Goal: Task Accomplishment & Management: Use online tool/utility

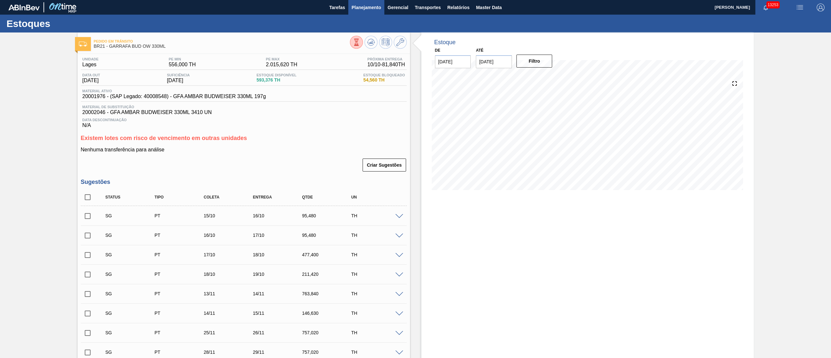
click at [359, 11] on span "Planejamento" at bounding box center [367, 8] width 30 height 8
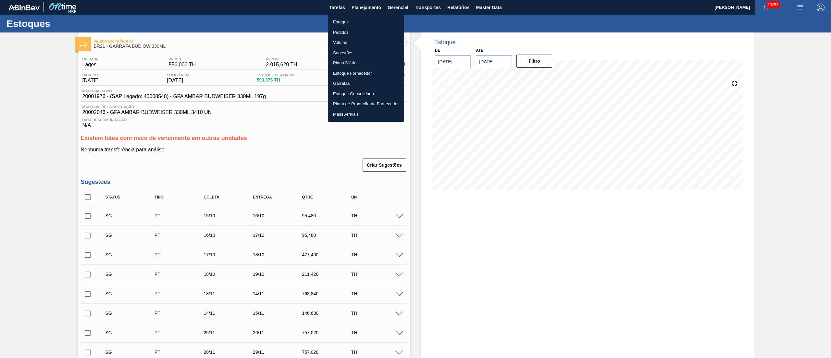
click at [342, 32] on li "Pedidos" at bounding box center [366, 32] width 76 height 10
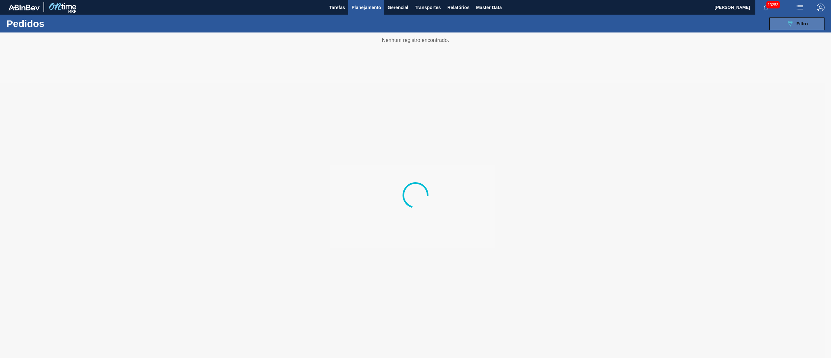
click at [808, 22] on button "089F7B8B-B2A5-4AFE-B5C0-19BA573D28AC Filtro" at bounding box center [796, 23] width 55 height 13
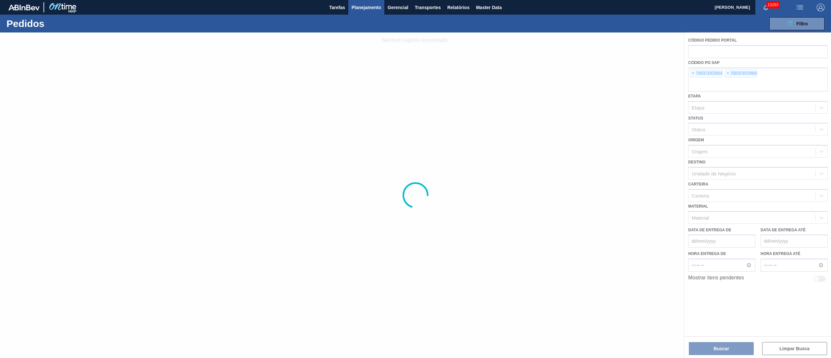
click at [693, 74] on div at bounding box center [415, 194] width 831 height 325
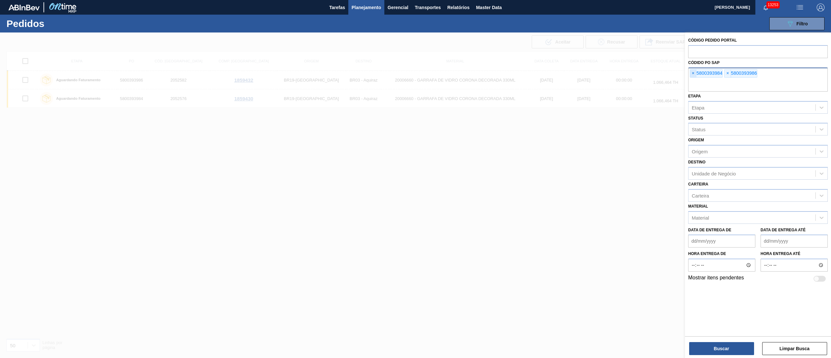
click at [693, 70] on span "×" at bounding box center [693, 73] width 6 height 8
click at [695, 70] on span "×" at bounding box center [693, 73] width 6 height 8
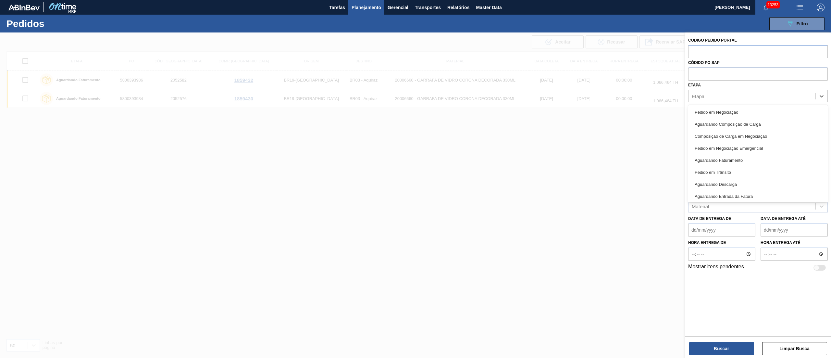
click at [716, 92] on div "Etapa" at bounding box center [751, 96] width 127 height 9
click at [509, 158] on div at bounding box center [415, 211] width 831 height 358
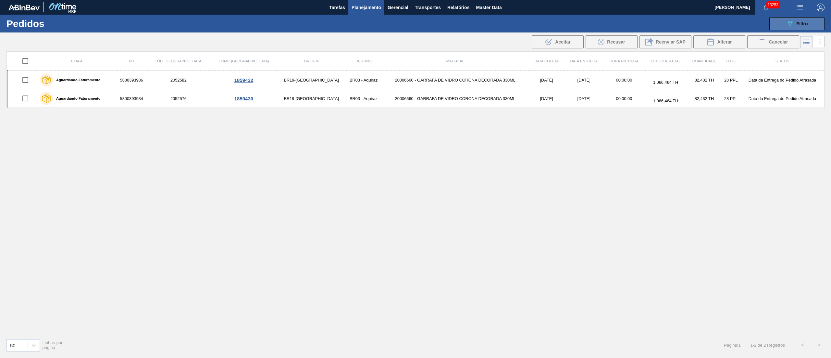
click at [793, 23] on icon "089F7B8B-B2A5-4AFE-B5C0-19BA573D28AC" at bounding box center [790, 24] width 8 height 8
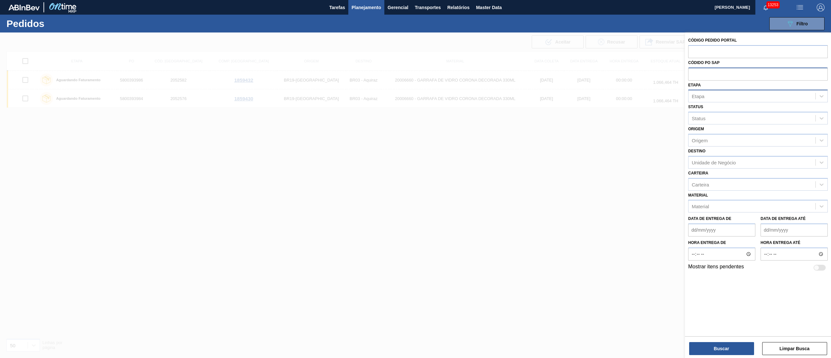
click at [705, 96] on div "Etapa" at bounding box center [751, 96] width 127 height 9
click at [713, 84] on div "Etapa Etapa" at bounding box center [758, 91] width 140 height 22
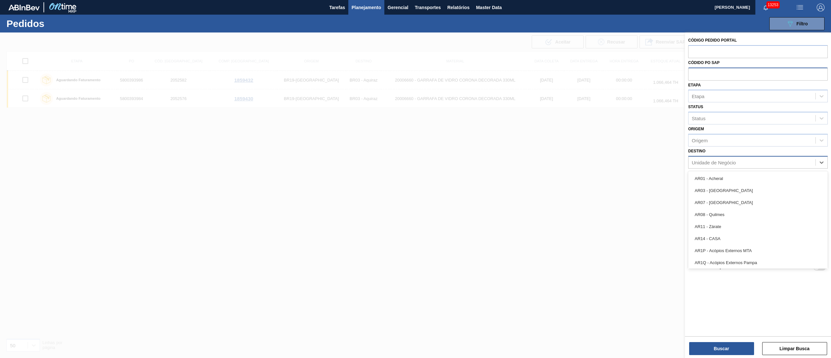
click at [705, 161] on div "Unidade de Negócio" at bounding box center [714, 162] width 44 height 6
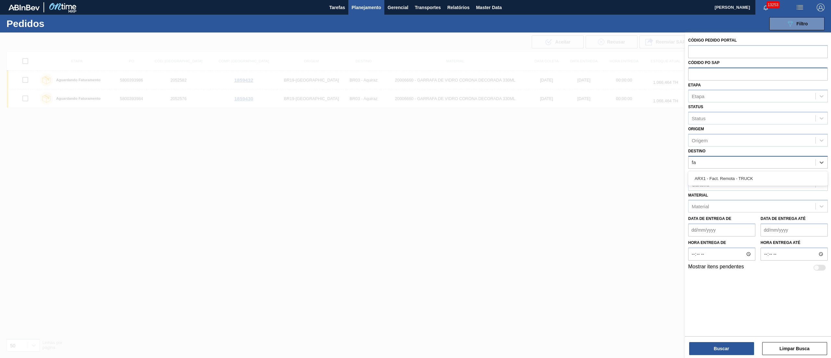
type input "f"
click at [370, 6] on span "Planejamento" at bounding box center [367, 8] width 30 height 8
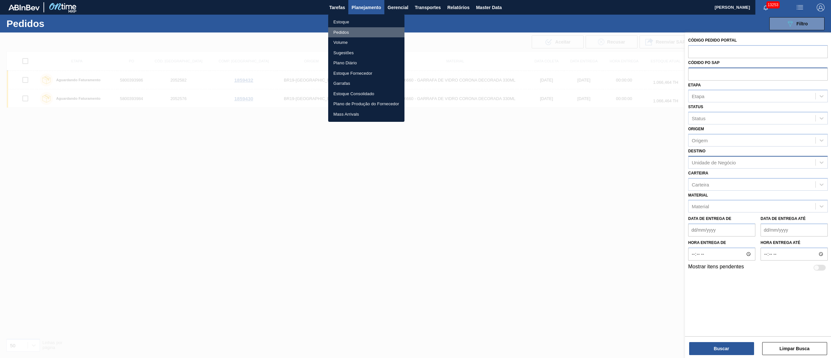
click at [343, 29] on li "Pedidos" at bounding box center [366, 32] width 76 height 10
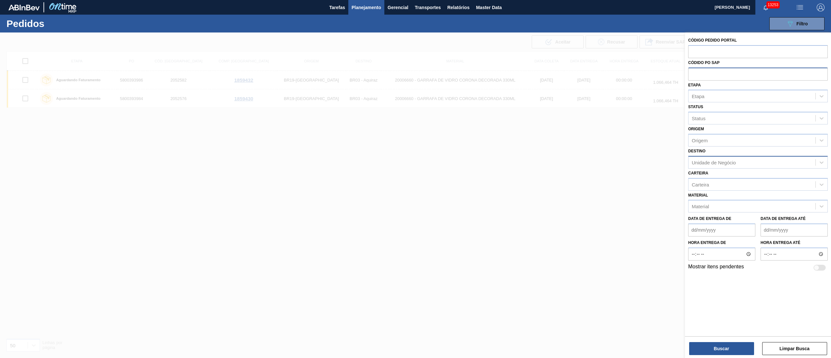
click at [367, 10] on span "Planejamento" at bounding box center [367, 8] width 30 height 8
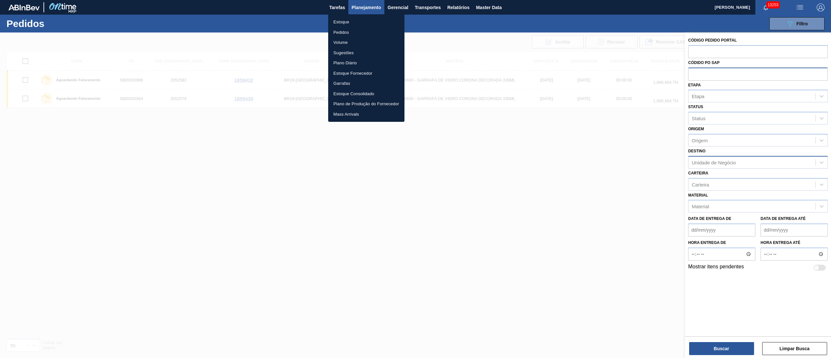
click at [342, 32] on li "Pedidos" at bounding box center [366, 32] width 76 height 10
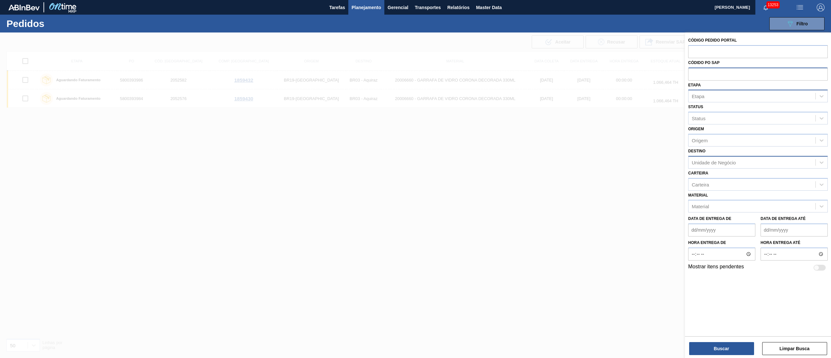
click at [697, 98] on div "Etapa" at bounding box center [698, 96] width 13 height 6
type input "fat"
click at [706, 114] on div "Aguardando Faturamento" at bounding box center [758, 112] width 140 height 12
click at [704, 162] on div "Unidade de Negócio" at bounding box center [714, 164] width 44 height 6
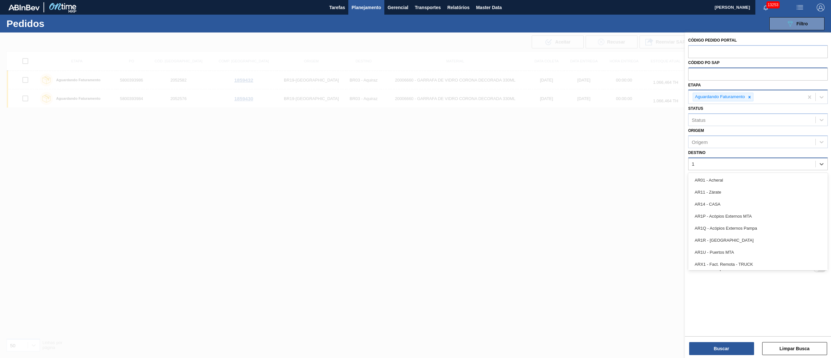
type input "13"
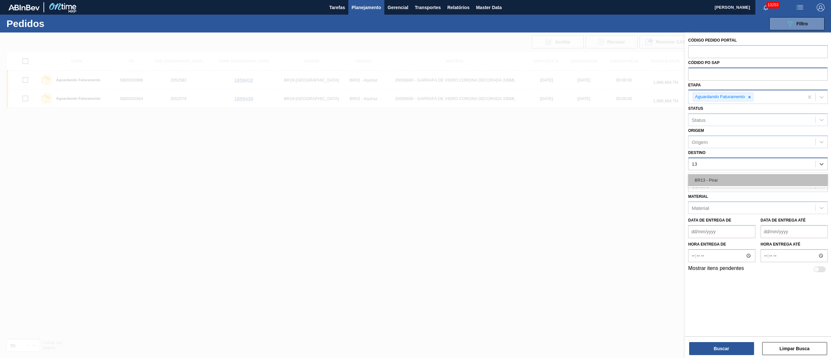
click at [705, 179] on div "BR13 - Piraí" at bounding box center [758, 180] width 140 height 12
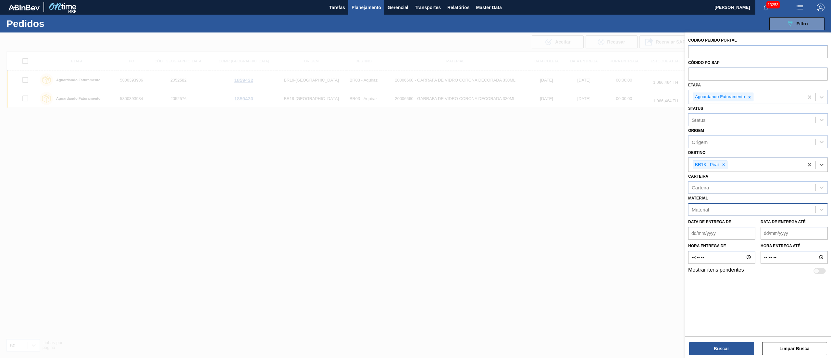
click at [715, 210] on div "Material" at bounding box center [751, 209] width 127 height 9
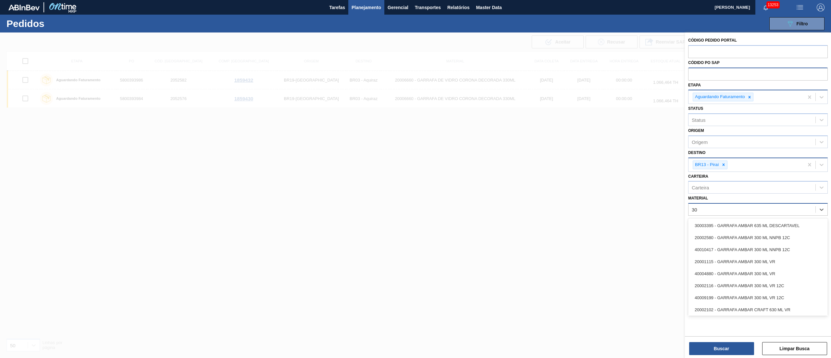
type input "3"
type input "2"
type input "300075"
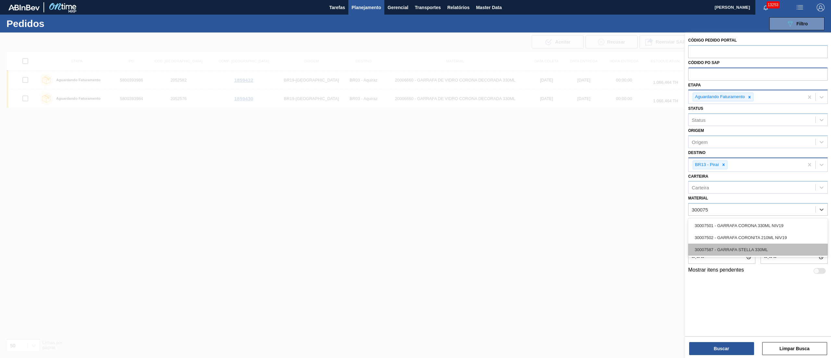
click at [709, 251] on div "30007587 - GARRAFA STELLA 330ML" at bounding box center [758, 249] width 140 height 12
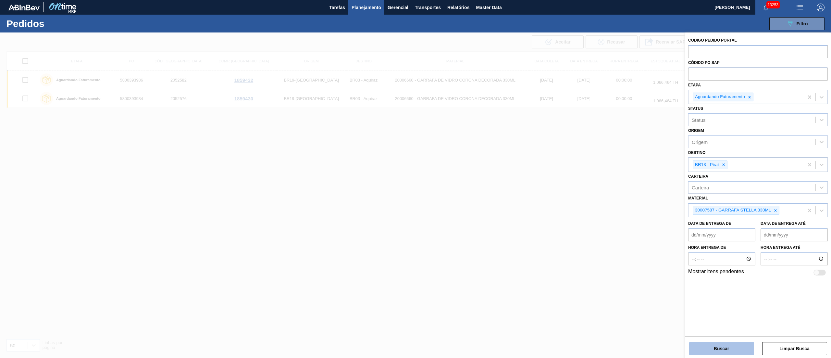
click at [721, 347] on button "Buscar" at bounding box center [721, 348] width 65 height 13
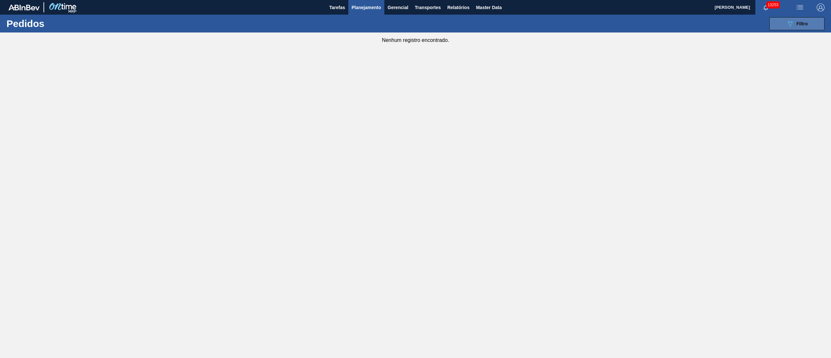
click at [809, 20] on button "089F7B8B-B2A5-4AFE-B5C0-19BA573D28AC Filtro" at bounding box center [796, 23] width 55 height 13
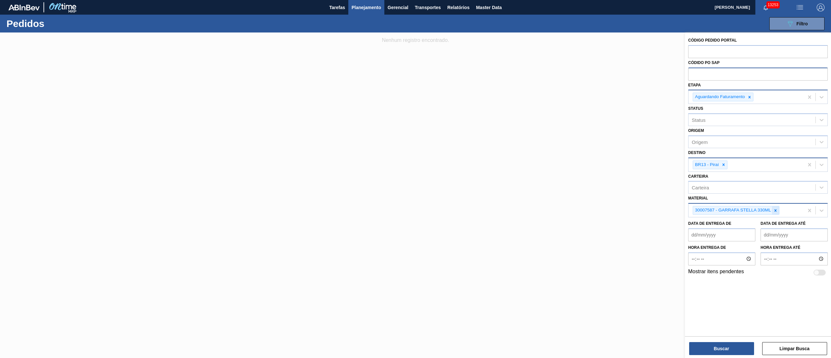
click at [779, 209] on div at bounding box center [775, 210] width 7 height 8
type input "20002807"
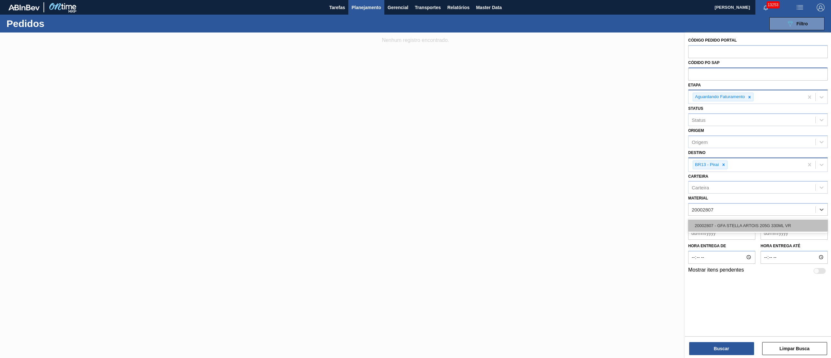
click at [716, 230] on div "20002807 - GFA STELLA ARTOIS 205G 330ML VR" at bounding box center [758, 225] width 140 height 12
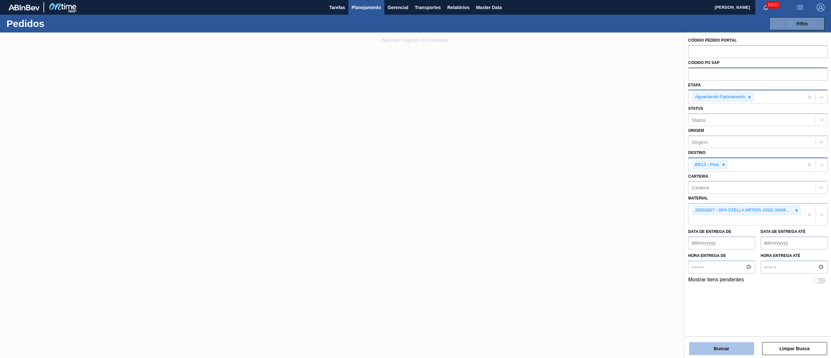
click at [726, 345] on button "Buscar" at bounding box center [721, 348] width 65 height 13
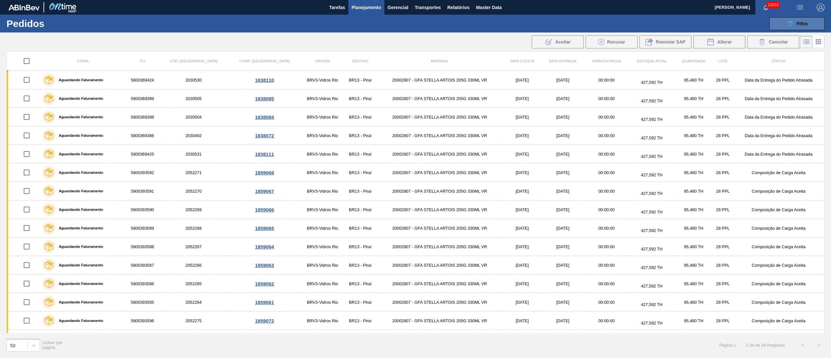
click at [816, 23] on button "089F7B8B-B2A5-4AFE-B5C0-19BA573D28AC Filtro" at bounding box center [796, 23] width 55 height 13
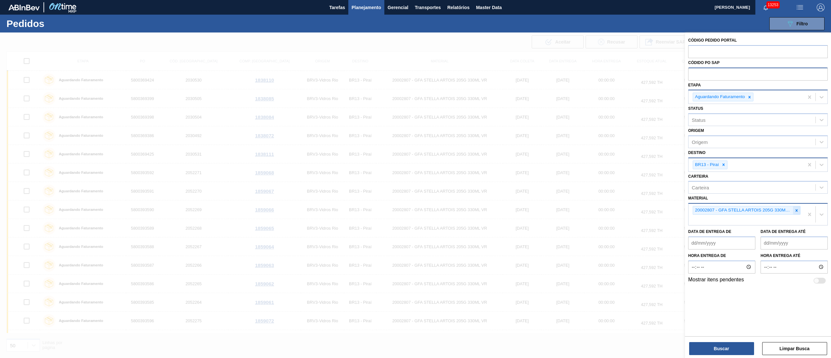
click at [795, 211] on icon at bounding box center [796, 210] width 5 height 5
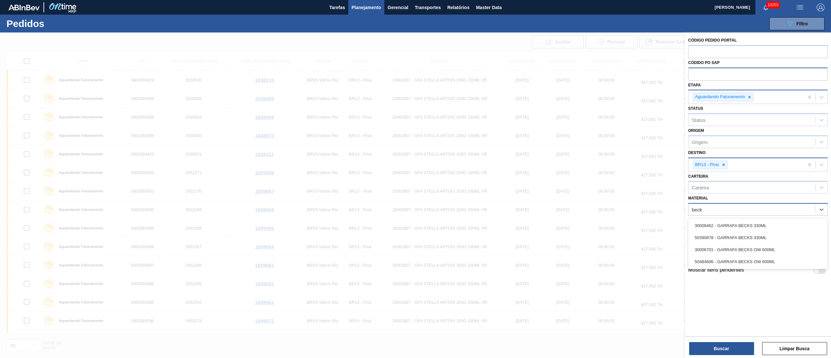
type input "becks"
click at [749, 222] on div "30008462 - GARRAFA BECKS 330ML" at bounding box center [758, 225] width 140 height 12
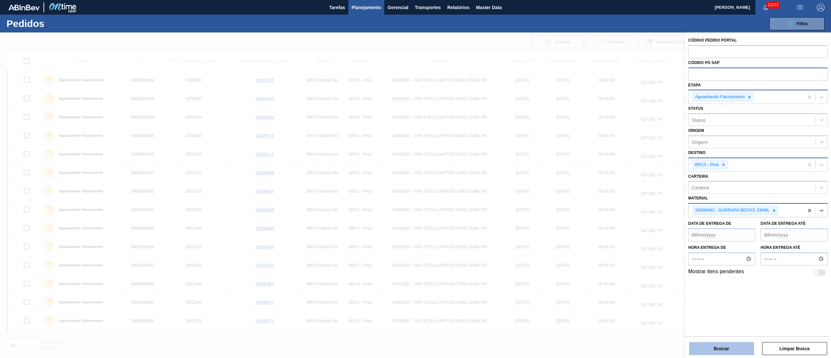
click at [736, 349] on button "Buscar" at bounding box center [721, 348] width 65 height 13
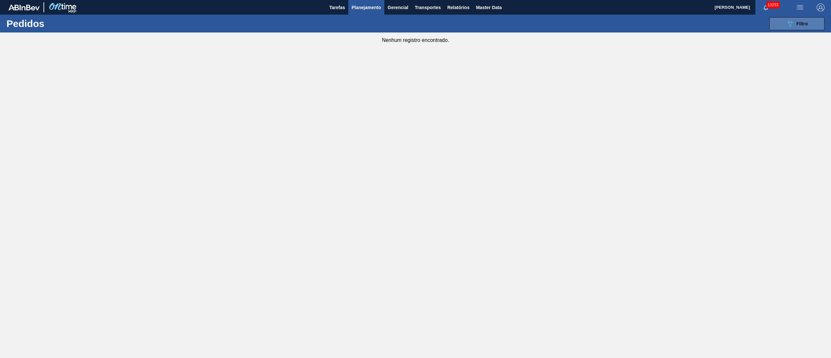
click at [817, 22] on button "089F7B8B-B2A5-4AFE-B5C0-19BA573D28AC Filtro" at bounding box center [796, 23] width 55 height 13
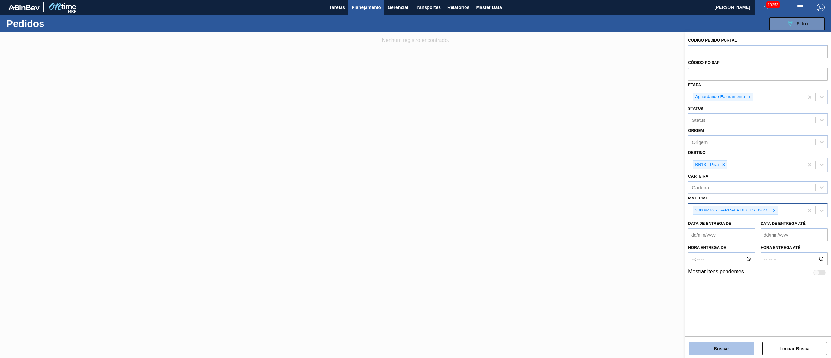
click at [723, 345] on button "Buscar" at bounding box center [721, 348] width 65 height 13
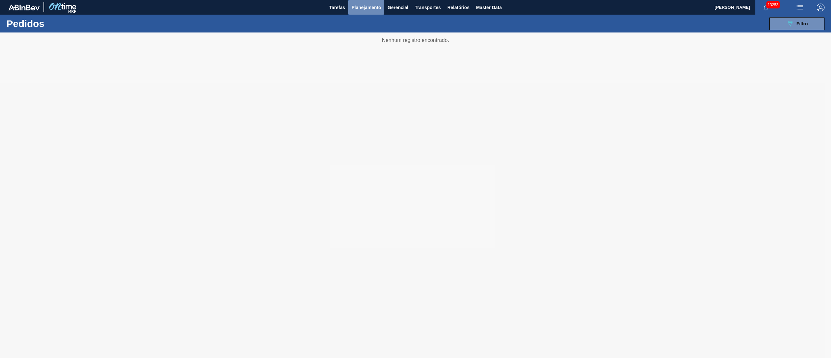
click at [358, 5] on span "Planejamento" at bounding box center [367, 8] width 30 height 8
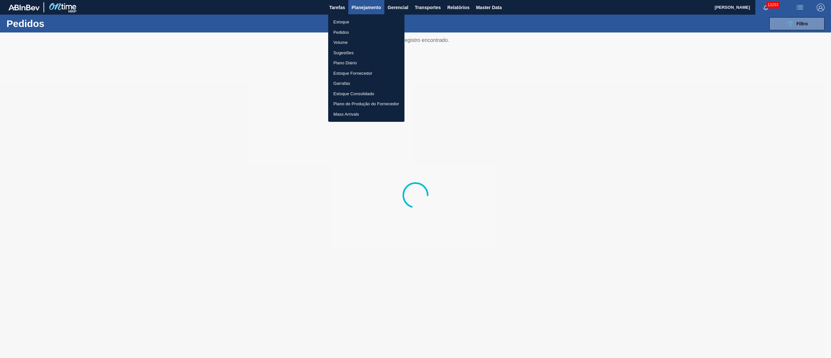
click at [338, 32] on li "Pedidos" at bounding box center [366, 32] width 76 height 10
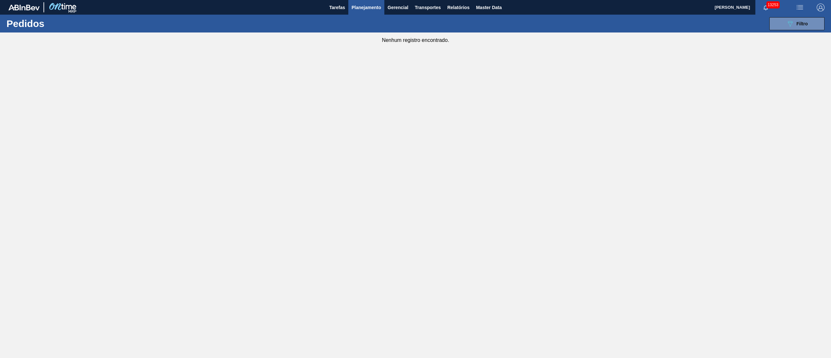
click at [364, 137] on main "Tarefas Planejamento Gerencial Transportes Relatórios Master Data [PERSON_NAME]…" at bounding box center [415, 179] width 831 height 358
